Goal: Task Accomplishment & Management: Use online tool/utility

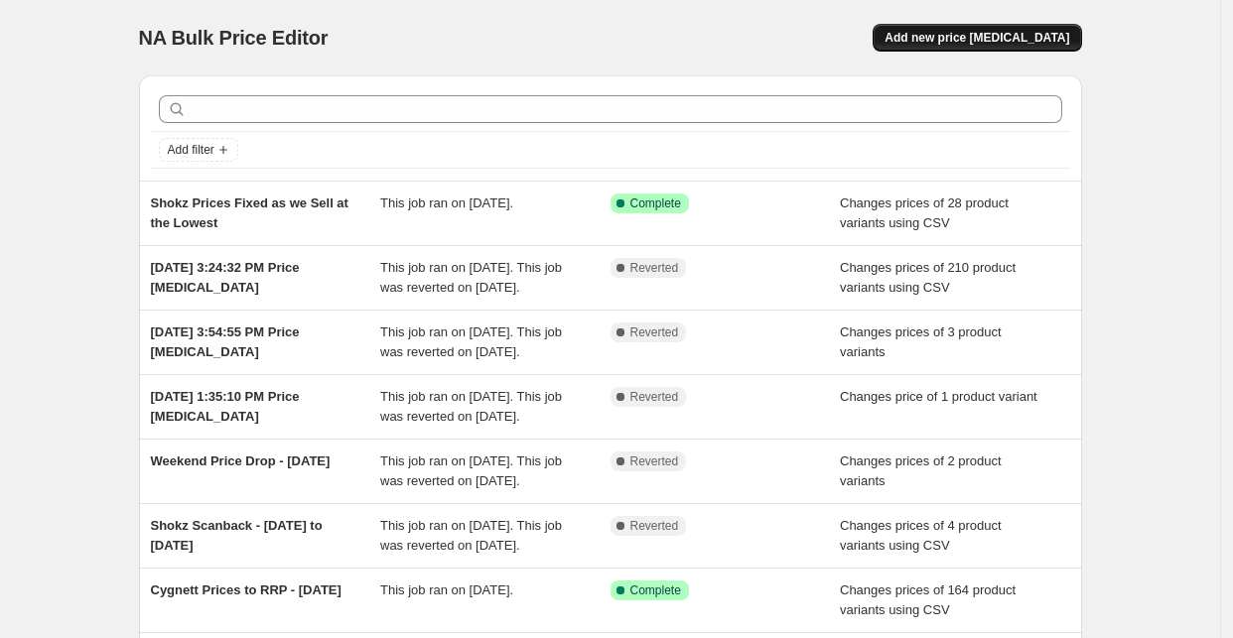
click at [1067, 40] on span "Add new price [MEDICAL_DATA]" at bounding box center [976, 38] width 185 height 16
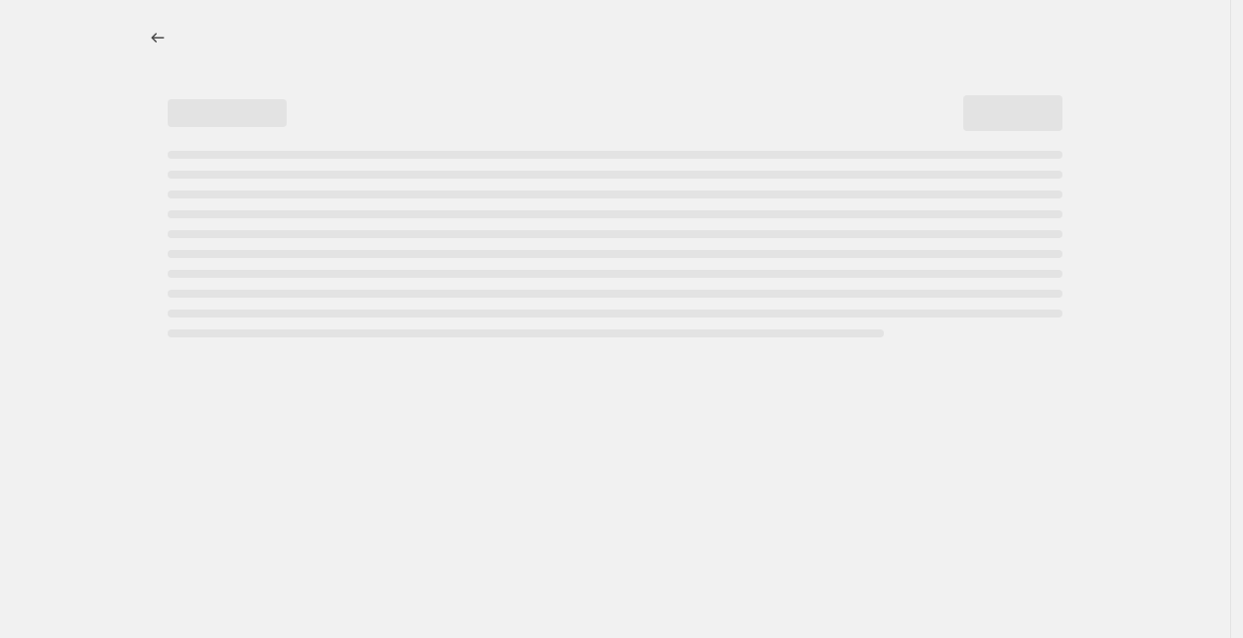
select select "percentage"
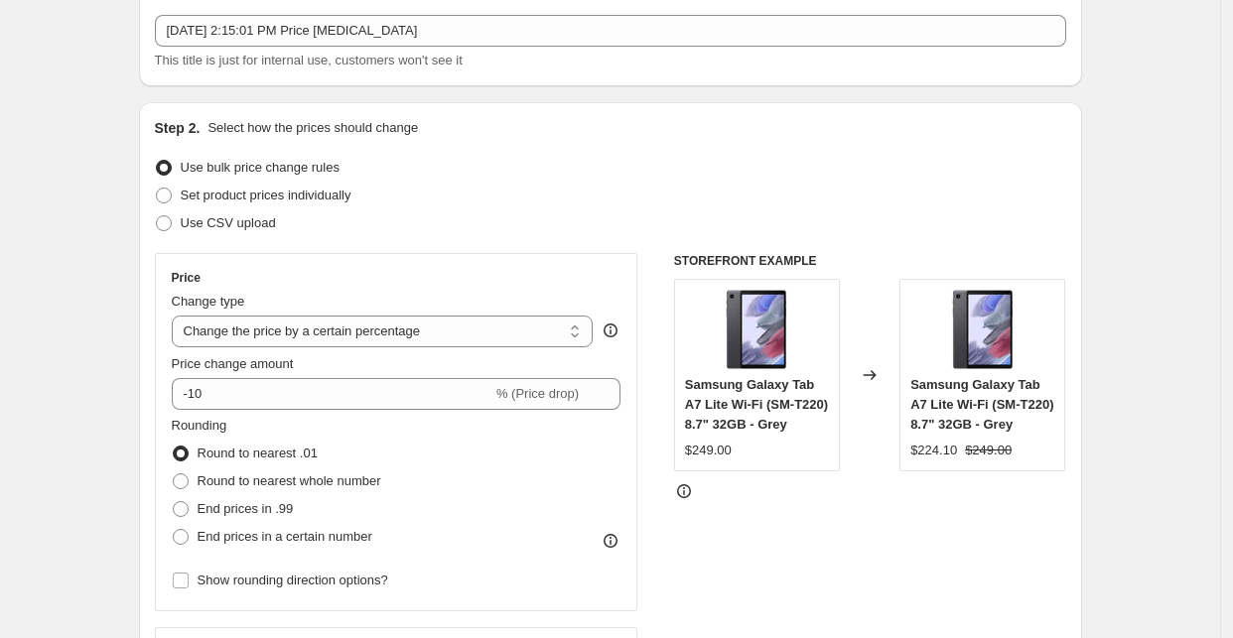
scroll to position [110, 0]
click at [234, 219] on span "Use CSV upload" at bounding box center [228, 224] width 95 height 15
click at [157, 218] on input "Use CSV upload" at bounding box center [156, 217] width 1 height 1
radio input "true"
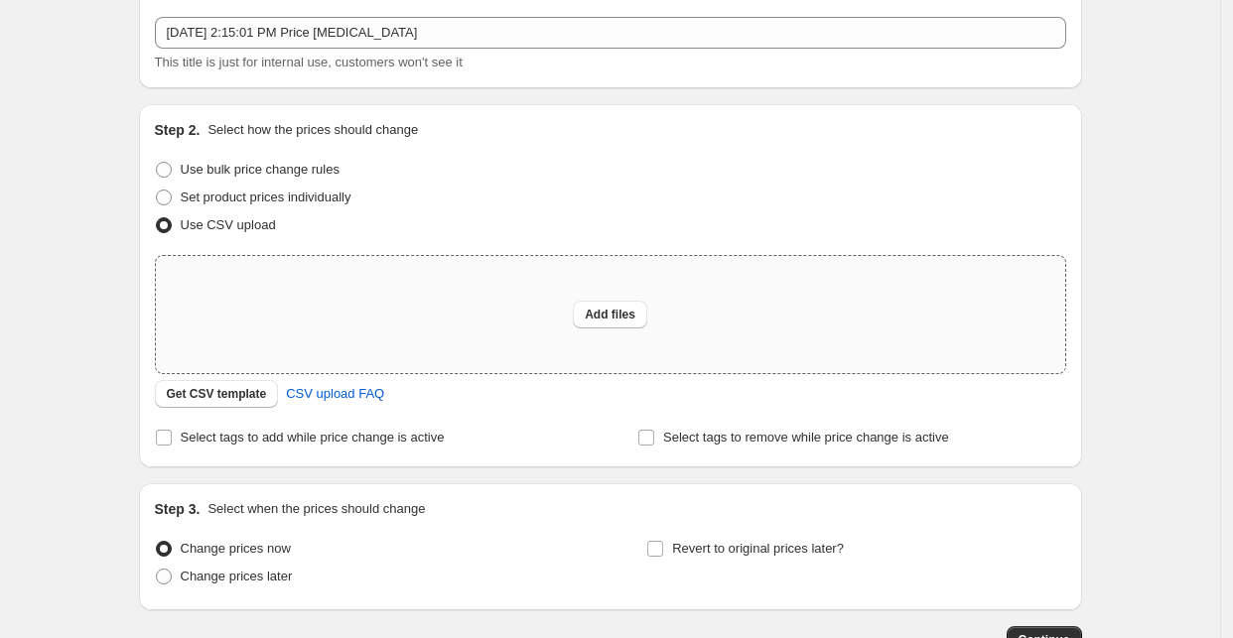
scroll to position [220, 0]
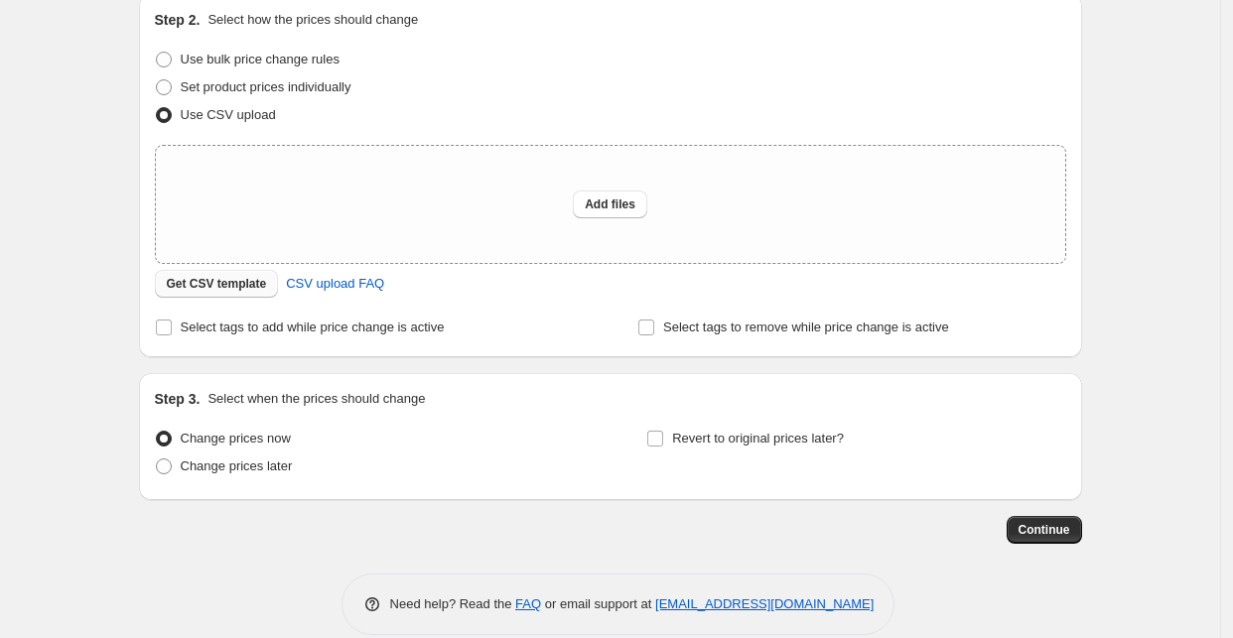
click at [241, 297] on button "Get CSV template" at bounding box center [217, 284] width 124 height 28
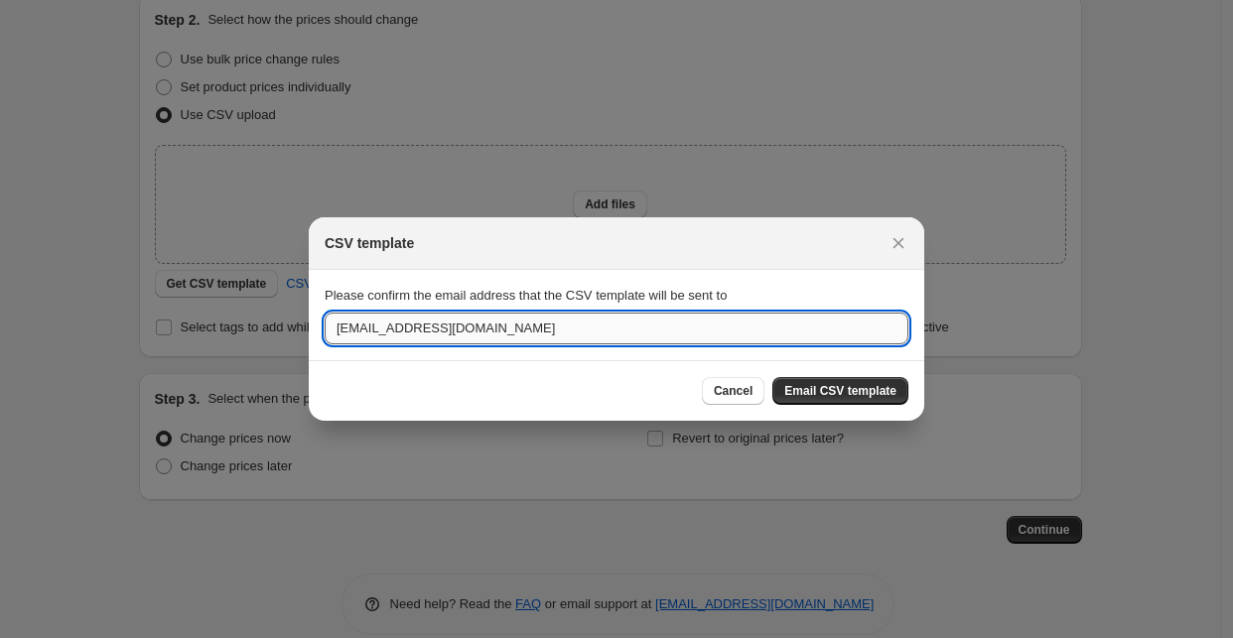
click at [380, 337] on input "support@horizonstore.com.au" at bounding box center [617, 329] width 584 height 32
type input "aman.dhaliya@horizonstore.com.au"
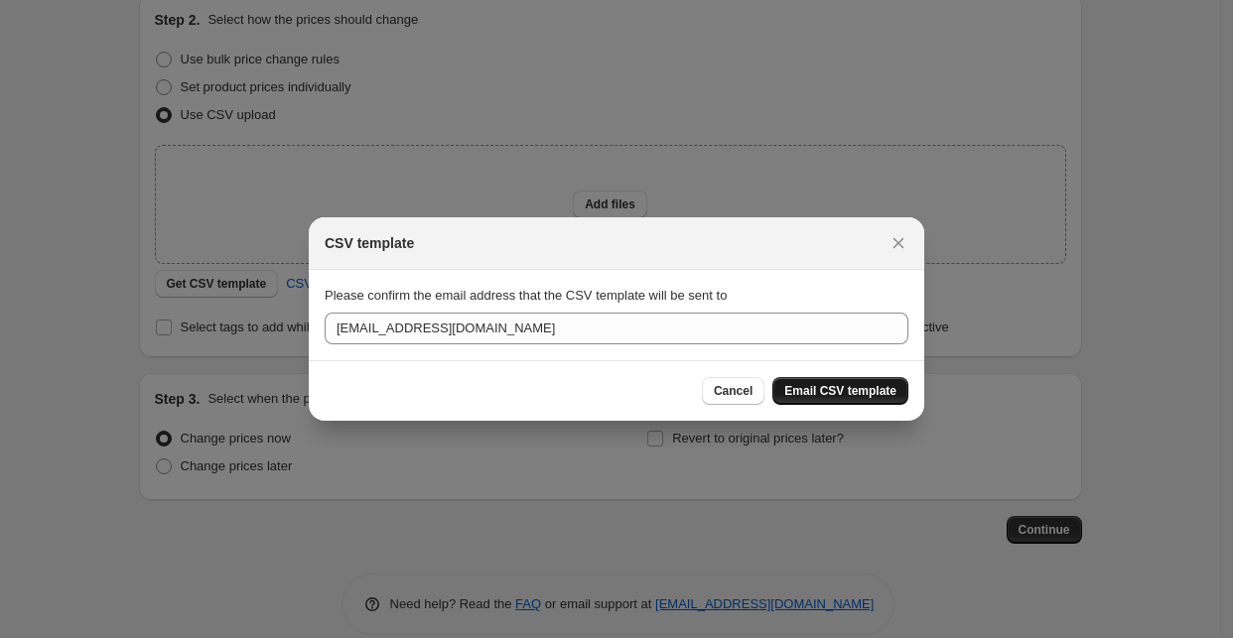
click at [818, 385] on span "Email CSV template" at bounding box center [840, 391] width 112 height 16
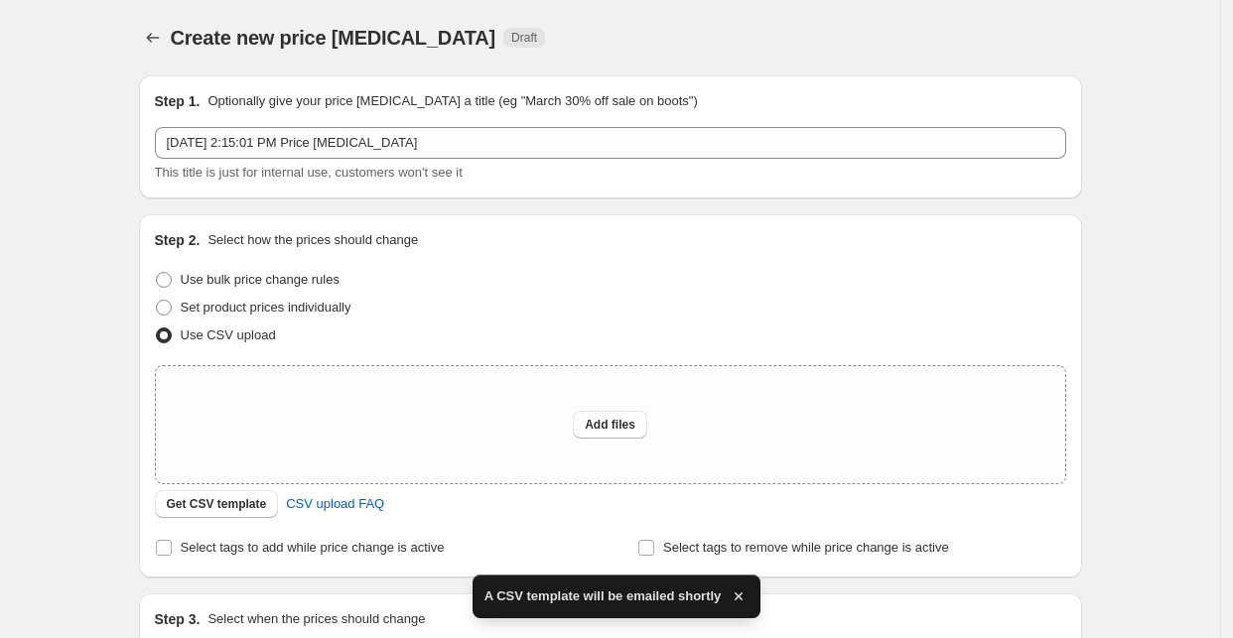
scroll to position [220, 0]
